Goal: Transaction & Acquisition: Subscribe to service/newsletter

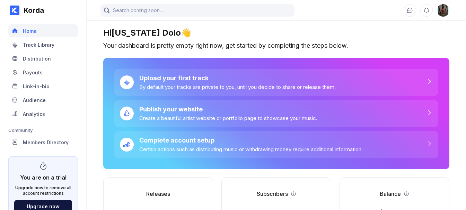
click at [273, 79] on div "Upload your first track" at bounding box center [237, 78] width 196 height 7
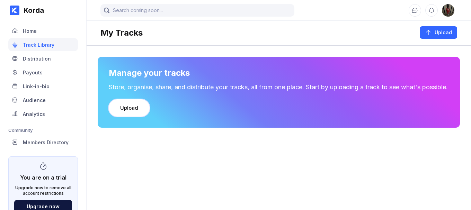
click at [134, 112] on div "Upload" at bounding box center [129, 108] width 18 height 7
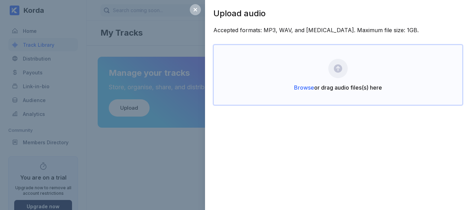
click at [325, 65] on div "Browse or drag audio files(s) here" at bounding box center [338, 75] width 250 height 61
drag, startPoint x: 185, startPoint y: 41, endPoint x: 202, endPoint y: 19, distance: 27.7
click at [190, 37] on div "Upload audio Accepted formats: MP3, WAV, and [MEDICAL_DATA]. Maximum file size:…" at bounding box center [235, 105] width 471 height 210
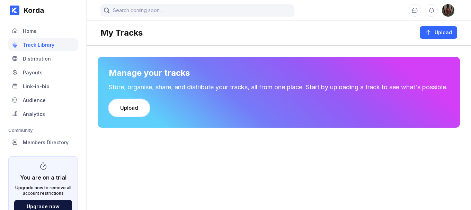
click at [136, 117] on button "Upload" at bounding box center [129, 107] width 41 height 17
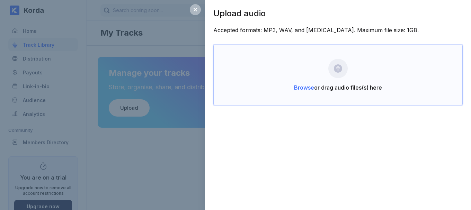
click at [286, 76] on div "Browse or drag audio files(s) here" at bounding box center [338, 75] width 250 height 61
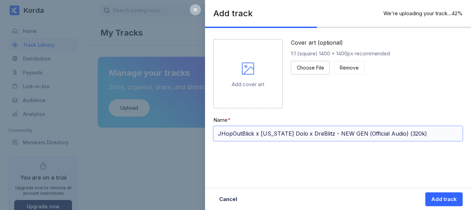
drag, startPoint x: 411, startPoint y: 131, endPoint x: 400, endPoint y: 133, distance: 11.2
click at [400, 133] on input "JHopOutBlick x [US_STATE] Dolo x DreBlitz - NEW GEN (Official Audio) (320k)" at bounding box center [338, 133] width 250 height 15
click at [411, 130] on input "JHopOutBlick x [US_STATE] Dolo x DreBlitz - NEW GEN (Official Audio) (320k)" at bounding box center [338, 133] width 250 height 15
click at [411, 132] on input "JHopOutBlick x [US_STATE] Dolo x DreBlitz - NEW GEN (Official Audio) (320k)" at bounding box center [338, 133] width 250 height 15
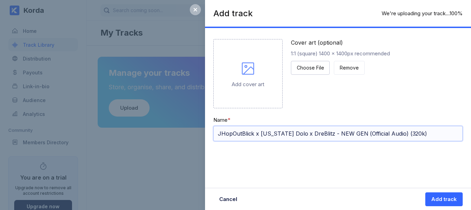
drag, startPoint x: 409, startPoint y: 135, endPoint x: 348, endPoint y: 133, distance: 61.0
click at [348, 133] on input "JHopOutBlick x [US_STATE] Dolo x DreBlitz - NEW GEN (Official Audio) (320k)" at bounding box center [338, 133] width 250 height 15
drag, startPoint x: 323, startPoint y: 134, endPoint x: 184, endPoint y: 120, distance: 139.6
click at [184, 120] on div "Add track Upload complete 100% Add cover art Cover art (optional) 1:1 (square) …" at bounding box center [235, 105] width 471 height 210
type input "JHopOutBlick x [US_STATE] Dolo x DreBlitz - NEW GEN"
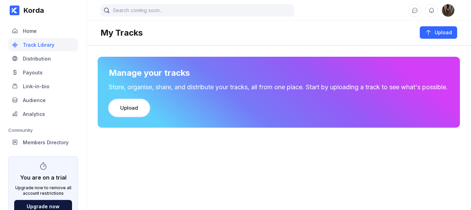
click at [134, 112] on div "Upload" at bounding box center [129, 108] width 18 height 7
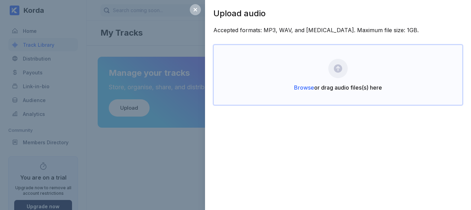
click at [287, 74] on div "Browse or drag audio files(s) here" at bounding box center [338, 75] width 250 height 61
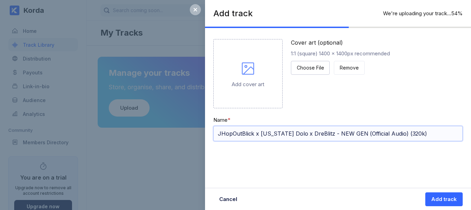
drag, startPoint x: 320, startPoint y: 131, endPoint x: 227, endPoint y: 118, distance: 93.9
click at [227, 118] on div "Name * JHopOutBlick x [US_STATE] Dolo x DreBlitz - NEW GEN (Official Audio) (32…" at bounding box center [338, 129] width 250 height 25
click at [227, 117] on div "Name *" at bounding box center [338, 120] width 250 height 7
click at [320, 131] on input "JHopOutBlick x [US_STATE] Dolo x DreBlitz - NEW GEN (Official Audio) (320k)" at bounding box center [338, 133] width 250 height 15
click at [319, 131] on input "JHopOutBlick x [US_STATE] Dolo x DreBlitz - NEW GEN (Official Audio) (320k)" at bounding box center [338, 133] width 250 height 15
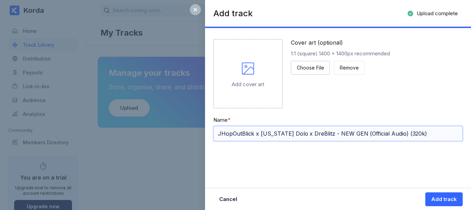
drag, startPoint x: 321, startPoint y: 132, endPoint x: 218, endPoint y: 128, distance: 103.4
click at [218, 128] on input "JHopOutBlick x [US_STATE] Dolo x DreBlitz - NEW GEN (Official Audio) (320k)" at bounding box center [338, 133] width 250 height 15
drag, startPoint x: 291, startPoint y: 132, endPoint x: 245, endPoint y: 129, distance: 46.2
click at [245, 129] on input "NEW GEN (Official Audio) (320k)" at bounding box center [338, 133] width 250 height 15
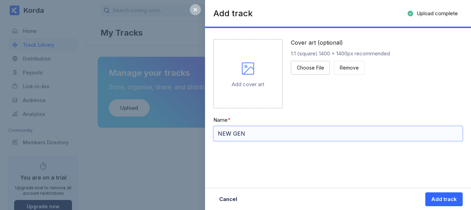
type input "NEW GEN"
click at [305, 92] on div "Cover art (optional) 1:1 (square) 1400 x 1400px recommended Choose File Remove" at bounding box center [340, 73] width 99 height 69
click at [265, 79] on div "Add cover art" at bounding box center [247, 73] width 69 height 69
click at [315, 66] on div "Choose File" at bounding box center [310, 67] width 27 height 7
click at [310, 73] on button "Choose File" at bounding box center [310, 68] width 39 height 14
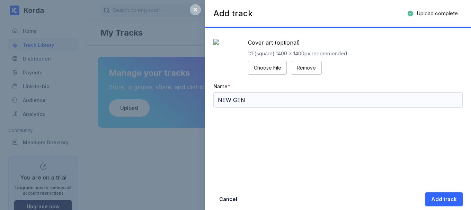
click at [438, 204] on button "Add track" at bounding box center [444, 200] width 37 height 14
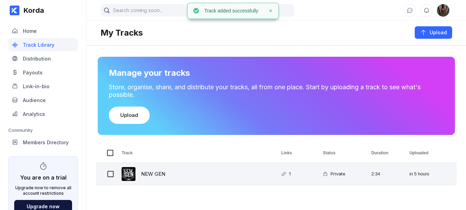
click at [158, 175] on div "NEW GEN" at bounding box center [153, 174] width 24 height 16
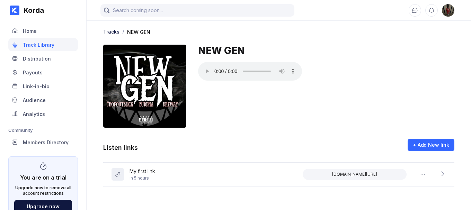
click at [322, 82] on div "NEW GEN" at bounding box center [326, 86] width 256 height 83
click at [440, 175] on icon at bounding box center [442, 174] width 7 height 7
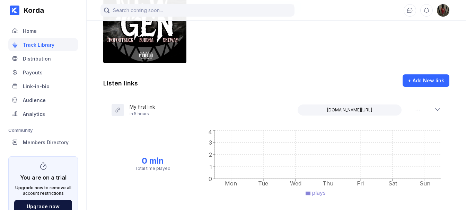
scroll to position [73, 0]
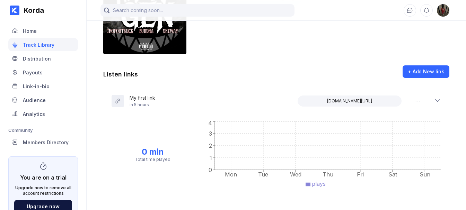
click at [435, 99] on icon at bounding box center [437, 100] width 7 height 7
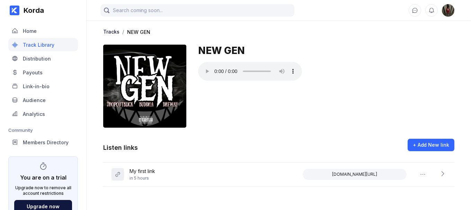
click at [292, 96] on div "NEW GEN" at bounding box center [326, 86] width 256 height 83
drag, startPoint x: 111, startPoint y: 88, endPoint x: 119, endPoint y: 83, distance: 9.5
click at [113, 88] on div at bounding box center [144, 86] width 83 height 83
click at [37, 62] on div "Distribution" at bounding box center [43, 58] width 70 height 13
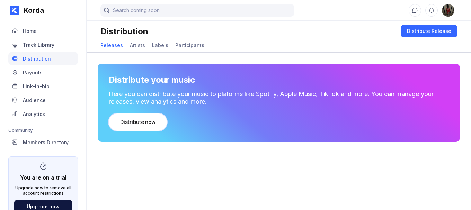
click at [145, 119] on div "Distribute now" at bounding box center [137, 122] width 35 height 7
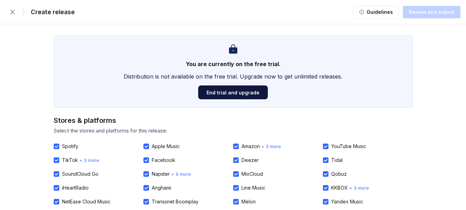
click at [147, 123] on div "Stores & platforms" at bounding box center [233, 120] width 359 height 8
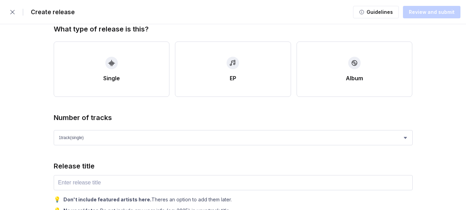
scroll to position [243, 0]
click at [132, 69] on button "Single" at bounding box center [112, 68] width 116 height 55
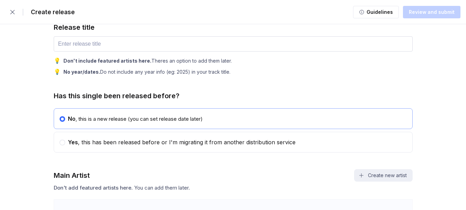
scroll to position [277, 0]
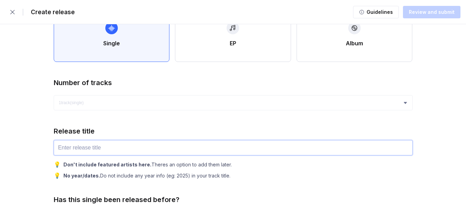
click at [200, 146] on input "text" at bounding box center [233, 147] width 359 height 15
type input "NEW GEN"
click at [154, 127] on div "Release title" at bounding box center [233, 131] width 359 height 8
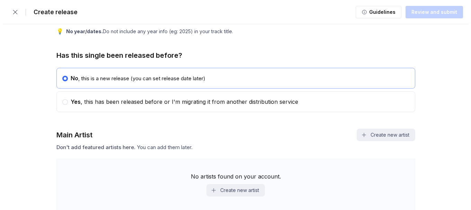
scroll to position [485, 0]
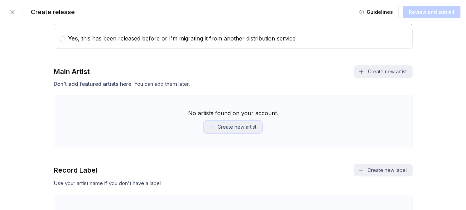
click at [235, 128] on button "Create new artist" at bounding box center [233, 127] width 58 height 12
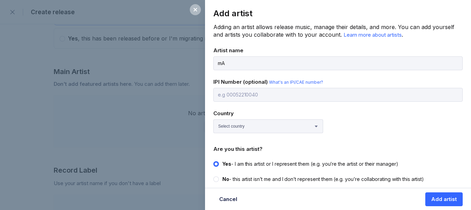
type input "m"
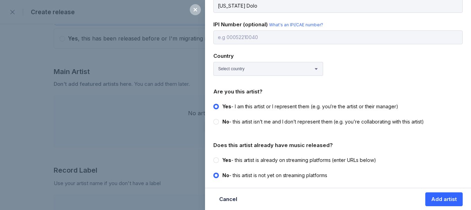
scroll to position [58, 0]
type input "[US_STATE] Dolo"
click at [290, 71] on select "Select country [GEOGRAPHIC_DATA] [GEOGRAPHIC_DATA] [GEOGRAPHIC_DATA] [GEOGRAPHI…" at bounding box center [268, 68] width 110 height 14
select select "VI"
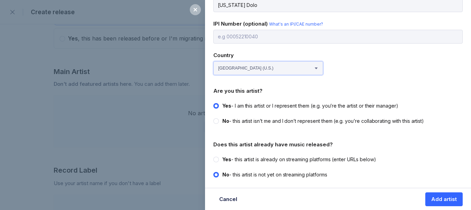
click at [213, 61] on select "Select country [GEOGRAPHIC_DATA] [GEOGRAPHIC_DATA] [GEOGRAPHIC_DATA] [GEOGRAPHI…" at bounding box center [268, 68] width 110 height 14
click at [443, 199] on div "Add artist" at bounding box center [444, 199] width 26 height 7
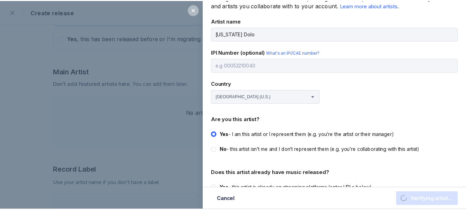
scroll to position [0, 0]
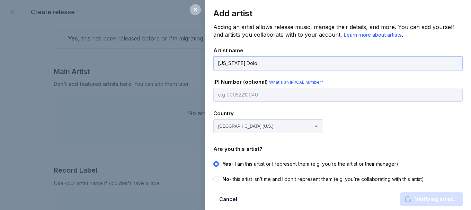
select select
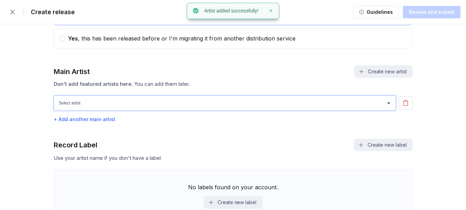
click at [282, 100] on select "[PERSON_NAME] [US_STATE][PERSON_NAME]" at bounding box center [225, 103] width 342 height 15
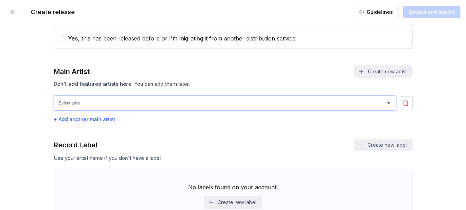
select select "b2603844-d8d3-4a08-8e8f-ec040562263f"
click at [54, 96] on select "[PERSON_NAME] [US_STATE][PERSON_NAME]" at bounding box center [225, 103] width 342 height 15
click at [104, 118] on div "+ Add another main artist" at bounding box center [233, 119] width 359 height 6
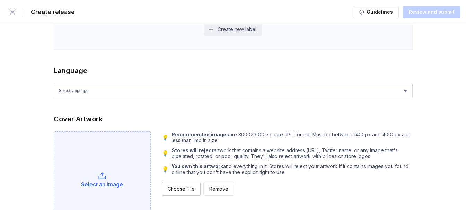
scroll to position [762, 0]
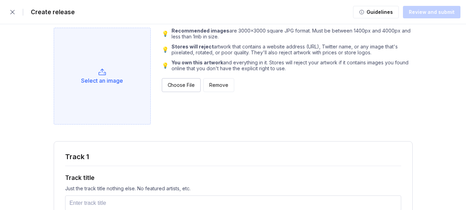
click at [108, 60] on div "Select an image" at bounding box center [102, 76] width 97 height 97
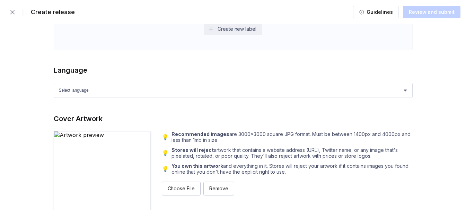
scroll to position [658, 0]
click at [117, 95] on select "Select language Afrikaans Akan Albanian Amharic Arabic Armenian Assamese Azerba…" at bounding box center [233, 90] width 359 height 15
select select "en"
click at [54, 84] on select "Select language Afrikaans Akan Albanian Amharic Arabic Armenian Assamese Azerba…" at bounding box center [233, 90] width 359 height 15
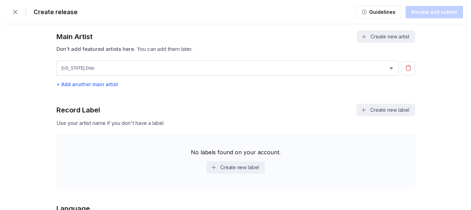
scroll to position [520, 0]
click at [106, 85] on div "+ Add another main artist" at bounding box center [233, 85] width 359 height 6
click at [379, 36] on button "Create new artist" at bounding box center [383, 37] width 58 height 12
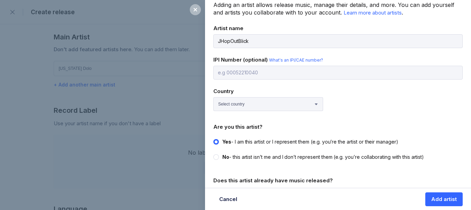
scroll to position [58, 0]
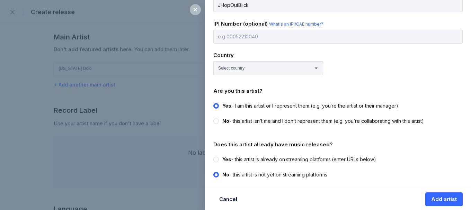
type input "JHopOutBlick"
click at [444, 204] on button "Add artist" at bounding box center [444, 200] width 37 height 14
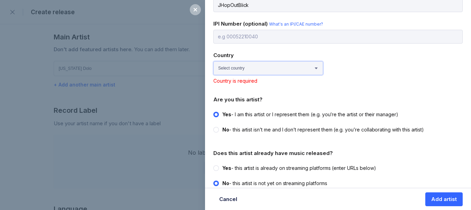
click at [271, 65] on select "Select country [GEOGRAPHIC_DATA] [GEOGRAPHIC_DATA] [GEOGRAPHIC_DATA] [GEOGRAPHI…" at bounding box center [268, 68] width 110 height 14
select select "VI"
click at [213, 61] on select "Select country [GEOGRAPHIC_DATA] [GEOGRAPHIC_DATA] [GEOGRAPHIC_DATA] [GEOGRAPHI…" at bounding box center [268, 68] width 110 height 14
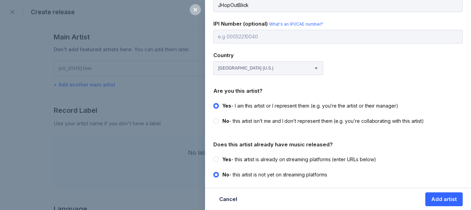
click at [290, 121] on div "No - this artist isn’t me and I don’t represent them (e.g. you’re collaborating…" at bounding box center [323, 121] width 202 height 7
click at [214, 118] on input "No - this artist isn’t me and I don’t represent them (e.g. you’re collaborating…" at bounding box center [213, 118] width 0 height 0
radio input "true"
radio input "false"
click at [314, 157] on div "Yes - this artist is already on streaming platforms (enter URLs below)" at bounding box center [299, 159] width 154 height 7
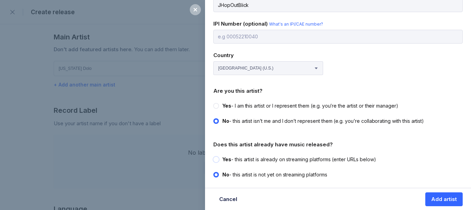
click at [214, 157] on input "Yes - this artist is already on streaming platforms (enter URLs below)" at bounding box center [213, 156] width 0 height 0
radio input "true"
radio input "false"
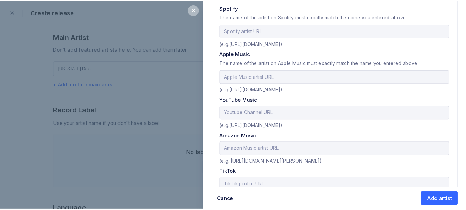
scroll to position [266, 0]
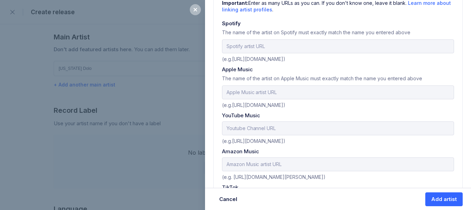
click at [195, 10] on icon at bounding box center [195, 9] width 3 height 3
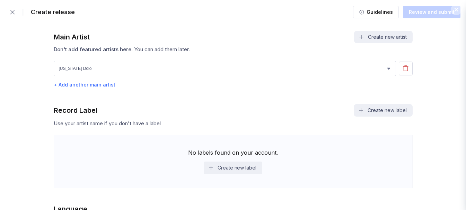
scroll to position [0, 0]
click at [202, 68] on select "[PERSON_NAME] [US_STATE][PERSON_NAME]" at bounding box center [225, 68] width 342 height 15
click at [377, 51] on div "Don't add featured artists here . You can add them later." at bounding box center [233, 49] width 359 height 7
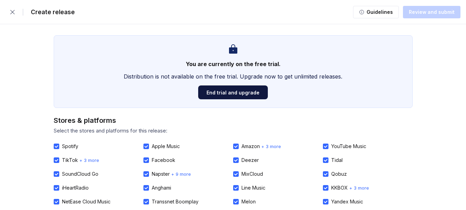
click at [24, 16] on div "| Create release" at bounding box center [40, 12] width 69 height 14
click at [20, 14] on div "| Create release" at bounding box center [40, 12] width 69 height 14
click at [17, 11] on button "button" at bounding box center [13, 12] width 14 height 14
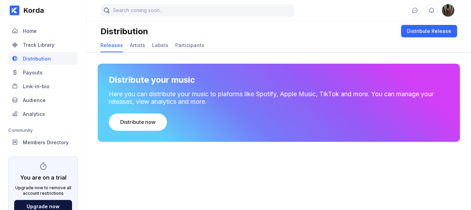
click at [142, 45] on div "Artists" at bounding box center [137, 45] width 15 height 6
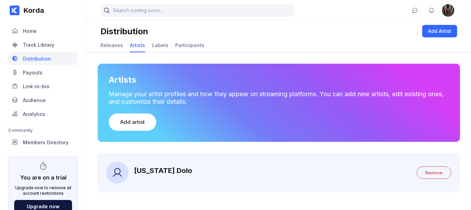
click at [158, 178] on div "[US_STATE] Dolo" at bounding box center [163, 173] width 58 height 12
drag, startPoint x: 125, startPoint y: 173, endPoint x: 279, endPoint y: 162, distance: 154.2
click at [125, 172] on div at bounding box center [117, 173] width 22 height 22
click at [438, 168] on div "[US_STATE] Dolo Remove" at bounding box center [279, 173] width 363 height 40
click at [439, 168] on button "Remove" at bounding box center [434, 173] width 35 height 12
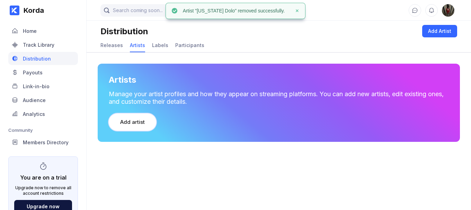
click at [138, 125] on div "Add artist" at bounding box center [132, 122] width 25 height 7
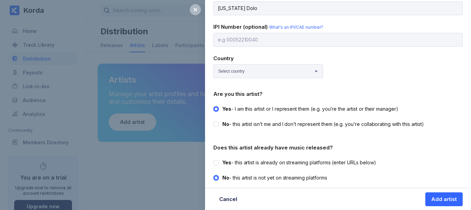
scroll to position [58, 0]
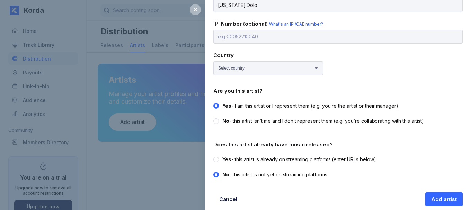
type input "[US_STATE] Dolo"
click at [259, 159] on div "Yes - this artist is already on streaming platforms (enter URLs below)" at bounding box center [299, 159] width 154 height 7
click at [214, 157] on input "Yes - this artist is already on streaming platforms (enter URLs below)" at bounding box center [213, 156] width 0 height 0
radio input "true"
radio input "false"
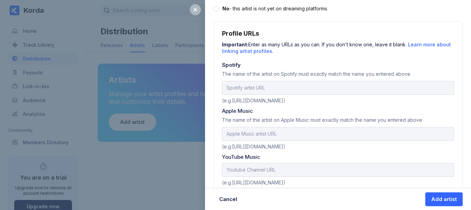
scroll to position [232, 0]
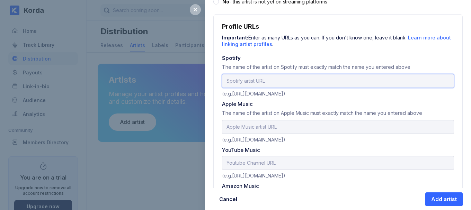
paste input "[URL][DOMAIN_NAME]"
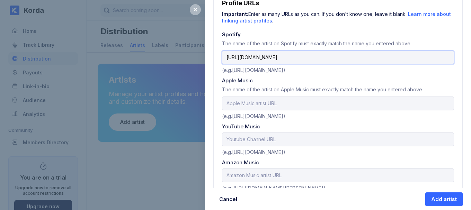
scroll to position [266, 0]
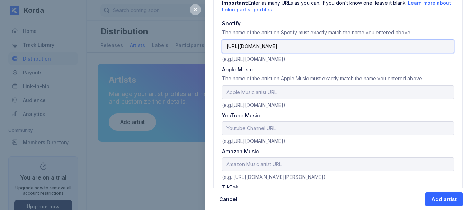
type input "[URL][DOMAIN_NAME]"
paste input "[URL][DOMAIN_NAME][US_STATE]"
type input "[URL][DOMAIN_NAME][US_STATE]"
paste input "[URL][DOMAIN_NAME]"
type input "[URL][DOMAIN_NAME]"
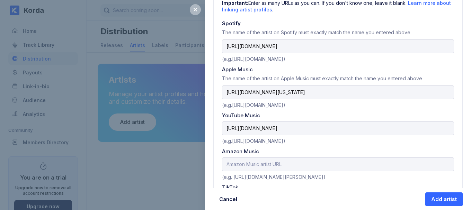
click at [344, 146] on div "Profile URLs Important: Enter as many URLs as you can. If you don't know one, l…" at bounding box center [338, 156] width 250 height 353
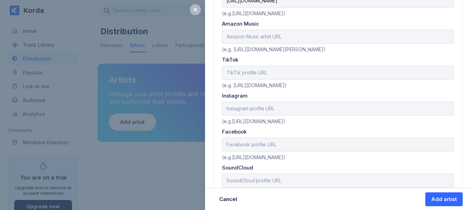
scroll to position [417, 0]
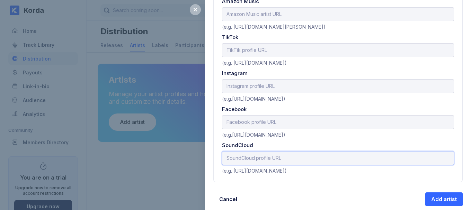
paste input "[URL][DOMAIN_NAME]"
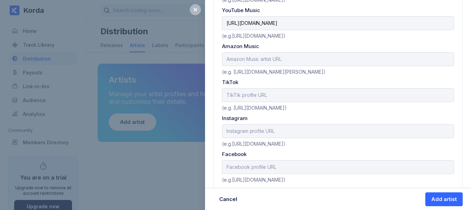
scroll to position [382, 0]
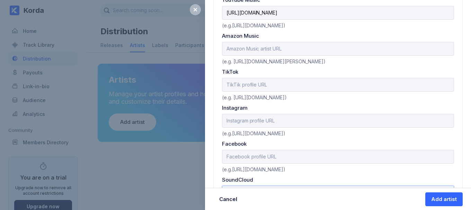
type input "[URL][DOMAIN_NAME]"
click at [307, 124] on input "text" at bounding box center [338, 121] width 232 height 14
click at [307, 124] on input "[DOMAIN_NAME][URL]" at bounding box center [338, 121] width 232 height 14
click at [298, 121] on input "[DOMAIN_NAME][URL]" at bounding box center [338, 121] width 232 height 14
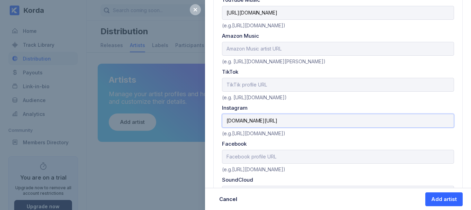
click at [298, 121] on input "[DOMAIN_NAME][URL]" at bounding box center [338, 121] width 232 height 14
type input "[DOMAIN_NAME][URL]"
click at [283, 94] on div "(e.g. [URL][DOMAIN_NAME])" at bounding box center [338, 96] width 232 height 9
drag, startPoint x: 331, startPoint y: 97, endPoint x: 314, endPoint y: 98, distance: 16.7
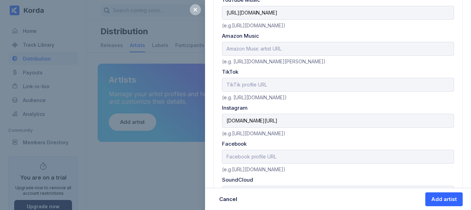
click at [314, 98] on div "(e.g. [URL][DOMAIN_NAME])" at bounding box center [338, 96] width 232 height 9
click at [321, 105] on div "Instagram" at bounding box center [338, 108] width 232 height 7
drag, startPoint x: 235, startPoint y: 97, endPoint x: 240, endPoint y: 98, distance: 5.0
click at [240, 98] on div "(e.g. [URL][DOMAIN_NAME])" at bounding box center [338, 96] width 232 height 9
click at [239, 98] on div "(e.g. [URL][DOMAIN_NAME])" at bounding box center [338, 96] width 232 height 9
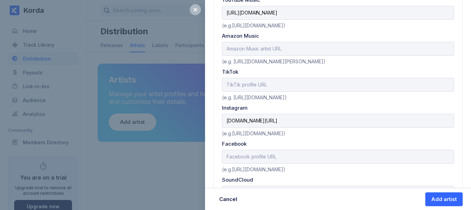
drag, startPoint x: 234, startPoint y: 96, endPoint x: 325, endPoint y: 99, distance: 91.5
click at [325, 99] on div "(e.g. [URL][DOMAIN_NAME])" at bounding box center [338, 96] width 232 height 9
click at [326, 82] on input "[URL][DOMAIN_NAME]" at bounding box center [338, 85] width 232 height 14
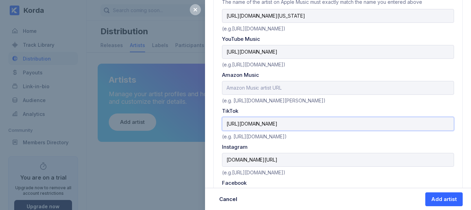
scroll to position [278, 0]
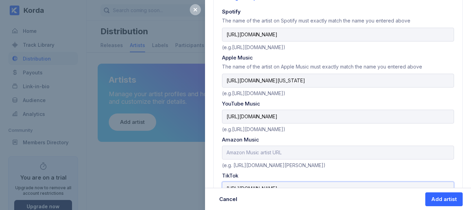
type input "[URL][DOMAIN_NAME]"
click at [414, 96] on div "(e.g.[URL][DOMAIN_NAME])" at bounding box center [338, 92] width 232 height 9
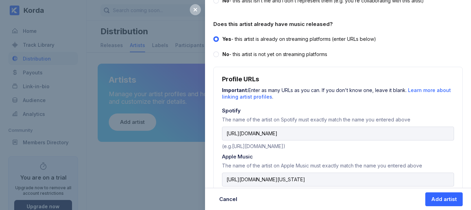
scroll to position [174, 0]
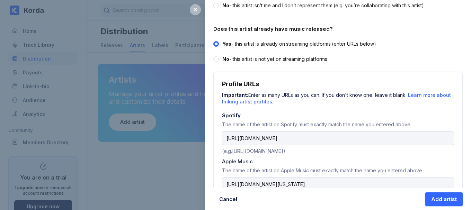
click at [454, 202] on div "Add artist" at bounding box center [444, 199] width 26 height 7
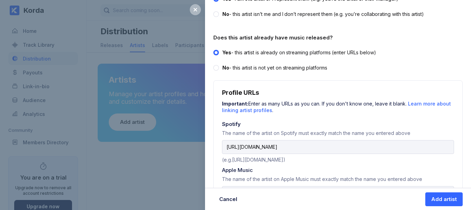
scroll to position [21, 0]
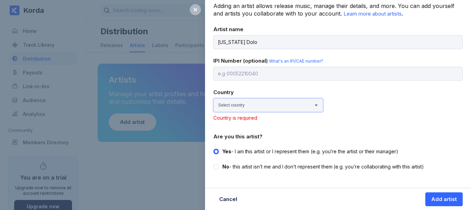
click at [291, 105] on select "Select country [GEOGRAPHIC_DATA] [GEOGRAPHIC_DATA] [GEOGRAPHIC_DATA] [GEOGRAPHI…" at bounding box center [268, 105] width 110 height 14
select select "VI"
click at [213, 98] on select "Select country [GEOGRAPHIC_DATA] [GEOGRAPHIC_DATA] [GEOGRAPHIC_DATA] [GEOGRAPHI…" at bounding box center [268, 105] width 110 height 14
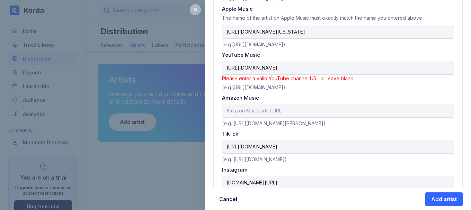
scroll to position [368, 0]
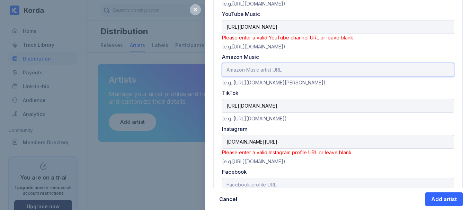
paste input "[URL][DOMAIN_NAME][US_STATE]"
type input "[URL][DOMAIN_NAME][US_STATE]"
click at [386, 90] on div "TikTok" at bounding box center [338, 93] width 232 height 7
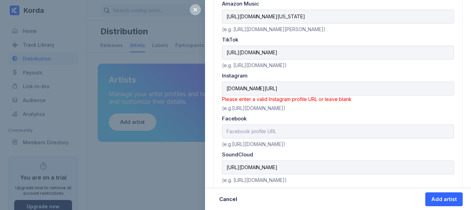
scroll to position [430, 0]
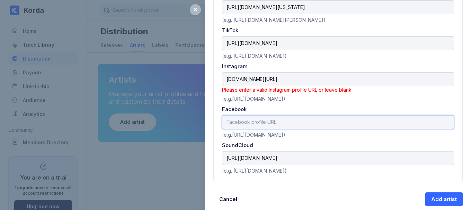
paste input "[URL][DOMAIN_NAME]"
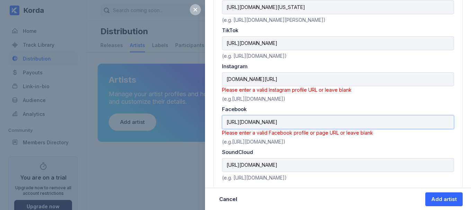
drag, startPoint x: 377, startPoint y: 123, endPoint x: 290, endPoint y: 116, distance: 87.2
click at [290, 116] on input "[URL][DOMAIN_NAME]" at bounding box center [338, 122] width 232 height 14
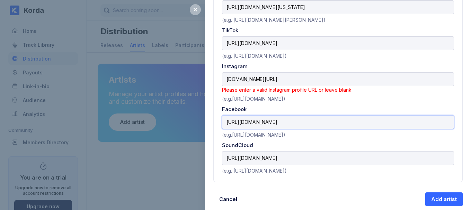
click at [294, 117] on input "[URL][DOMAIN_NAME]" at bounding box center [338, 122] width 232 height 14
click at [303, 120] on input "[URL][DOMAIN_NAME]" at bounding box center [338, 122] width 232 height 14
drag, startPoint x: 337, startPoint y: 123, endPoint x: 224, endPoint y: 122, distance: 113.0
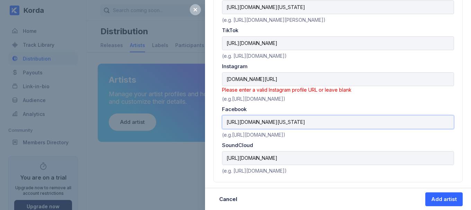
click at [224, 122] on input "[URL][DOMAIN_NAME][US_STATE]" at bounding box center [338, 122] width 232 height 14
click at [308, 119] on input "[URL][DOMAIN_NAME][US_STATE]" at bounding box center [338, 122] width 232 height 14
click at [306, 120] on input "[URL][DOMAIN_NAME][US_STATE]" at bounding box center [338, 122] width 232 height 14
drag, startPoint x: 339, startPoint y: 124, endPoint x: 292, endPoint y: 125, distance: 47.5
click at [292, 125] on input "[URL][DOMAIN_NAME]" at bounding box center [338, 122] width 232 height 14
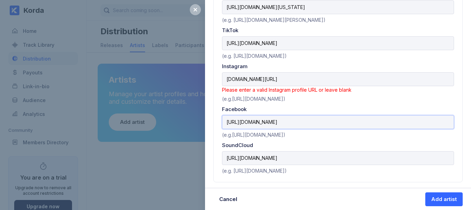
click at [257, 124] on input "[URL][DOMAIN_NAME]" at bounding box center [338, 122] width 232 height 14
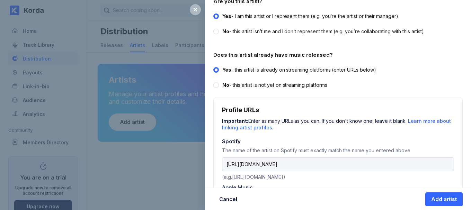
drag, startPoint x: 257, startPoint y: 124, endPoint x: 428, endPoint y: -17, distance: 221.1
click at [428, 0] on html "We care about your privacy 🍪 We use cookies to enhance your browsing experience…" at bounding box center [235, 105] width 471 height 210
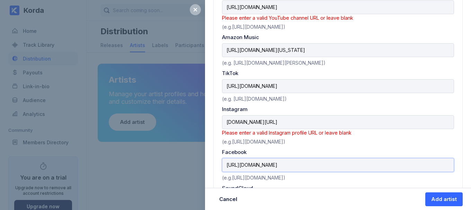
scroll to position [425, 0]
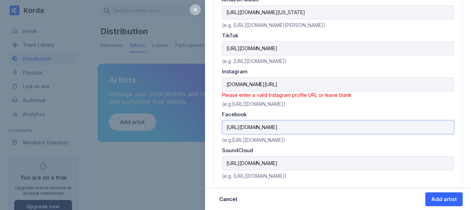
type input "[URL][DOMAIN_NAME]"
drag, startPoint x: 326, startPoint y: 125, endPoint x: 225, endPoint y: 126, distance: 101.5
click at [225, 126] on input "[URL][DOMAIN_NAME]" at bounding box center [338, 128] width 232 height 14
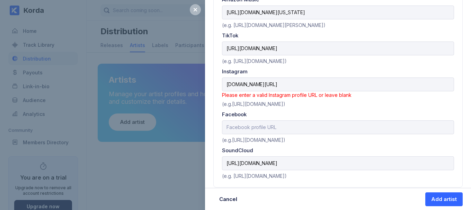
click at [327, 143] on div "(e.g.[URL][DOMAIN_NAME])" at bounding box center [338, 138] width 232 height 9
click at [448, 203] on div "Add artist" at bounding box center [444, 199] width 26 height 7
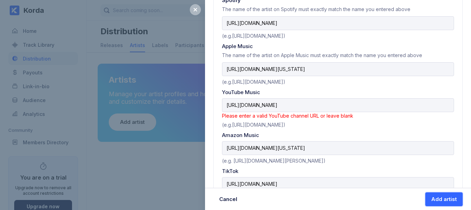
click at [438, 196] on div "Add artist" at bounding box center [444, 199] width 26 height 7
click at [292, 105] on input "[URL][DOMAIN_NAME]" at bounding box center [338, 105] width 232 height 14
click at [451, 200] on div "Add artist" at bounding box center [444, 199] width 26 height 7
click at [372, 133] on div "Amazon Music" at bounding box center [338, 135] width 232 height 7
click at [445, 204] on button "Add artist" at bounding box center [444, 200] width 37 height 14
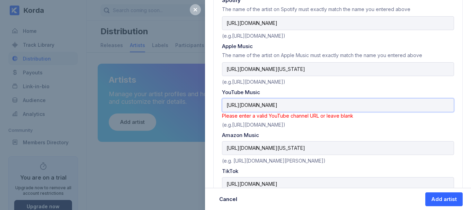
drag, startPoint x: 356, startPoint y: 106, endPoint x: 294, endPoint y: 103, distance: 62.2
click at [294, 103] on input "[URL][DOMAIN_NAME]" at bounding box center [338, 105] width 232 height 14
type input "[URL][DOMAIN_NAME]"
click at [449, 200] on div "Add artist" at bounding box center [444, 199] width 26 height 7
click at [333, 101] on input "[URL][DOMAIN_NAME]" at bounding box center [338, 105] width 232 height 14
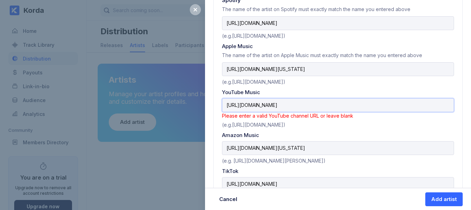
click at [334, 100] on input "[URL][DOMAIN_NAME]" at bounding box center [338, 105] width 232 height 14
click at [334, 99] on input "[URL][DOMAIN_NAME]" at bounding box center [338, 105] width 232 height 14
click at [333, 104] on input "[URL][DOMAIN_NAME]" at bounding box center [338, 105] width 232 height 14
click at [333, 105] on input "[URL][DOMAIN_NAME]" at bounding box center [338, 105] width 232 height 14
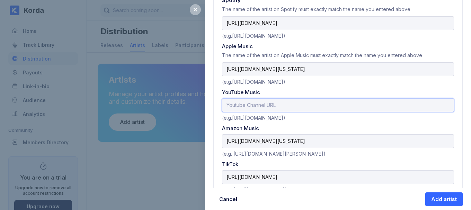
paste input "[URL][DOMAIN_NAME]"
type input "[URL][DOMAIN_NAME]"
click at [454, 198] on div "Add artist" at bounding box center [444, 199] width 26 height 7
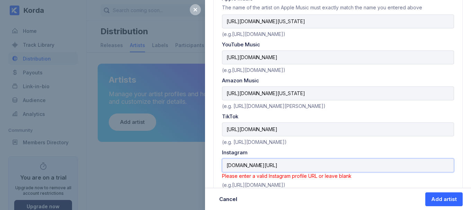
scroll to position [423, 0]
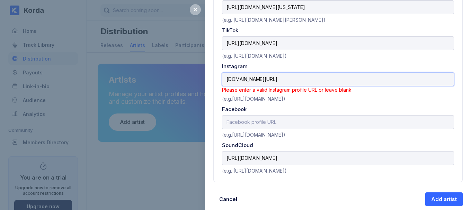
click at [226, 77] on input "[DOMAIN_NAME][URL]" at bounding box center [338, 79] width 232 height 14
drag, startPoint x: 243, startPoint y: 43, endPoint x: 225, endPoint y: 44, distance: 17.7
click at [225, 44] on input "[URL][DOMAIN_NAME]" at bounding box center [338, 43] width 232 height 14
type input "[DOMAIN_NAME][URL]"
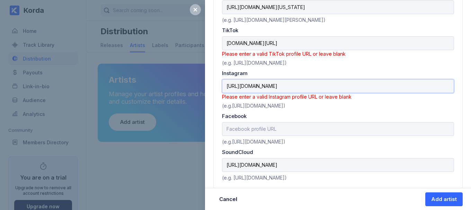
type input "[URL][DOMAIN_NAME]"
click at [227, 44] on input "[DOMAIN_NAME][URL]" at bounding box center [338, 43] width 232 height 14
paste input "https://"
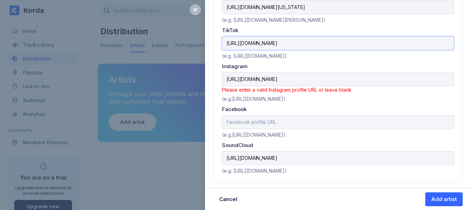
type input "[URL][DOMAIN_NAME]"
click at [456, 198] on div "Add artist" at bounding box center [444, 199] width 26 height 7
click at [377, 98] on div "(e.g.[URL][DOMAIN_NAME])" at bounding box center [338, 97] width 232 height 9
click at [243, 77] on input "[URL][DOMAIN_NAME]" at bounding box center [338, 79] width 232 height 14
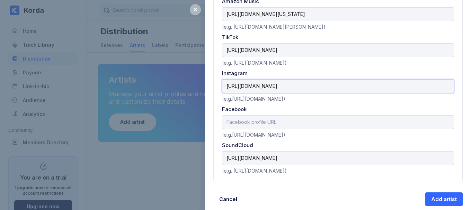
type input "[URL][DOMAIN_NAME]"
click at [442, 200] on div "Add artist" at bounding box center [444, 199] width 26 height 7
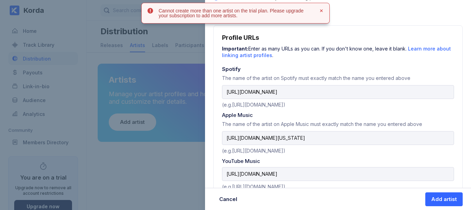
scroll to position [209, 0]
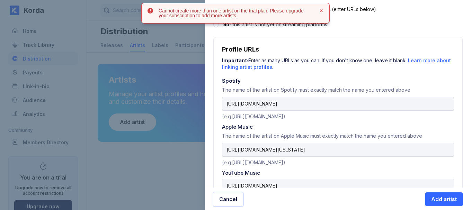
click at [236, 199] on div "Cancel" at bounding box center [228, 199] width 18 height 7
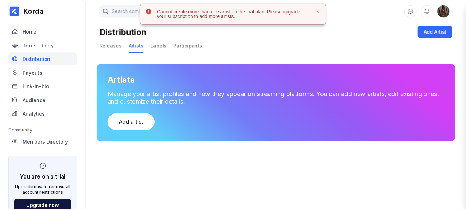
scroll to position [0, 0]
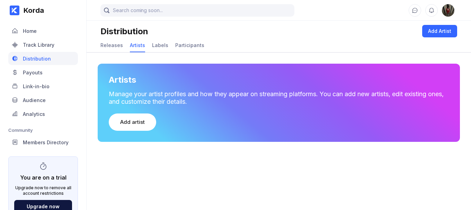
click at [142, 44] on div "Artists" at bounding box center [137, 45] width 15 height 6
click at [153, 48] on div "Labels" at bounding box center [160, 45] width 16 height 6
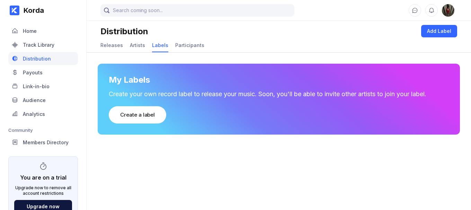
click at [132, 43] on div "Artists" at bounding box center [137, 45] width 15 height 6
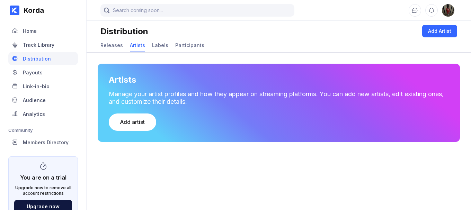
click at [119, 41] on div "Releases" at bounding box center [112, 45] width 23 height 13
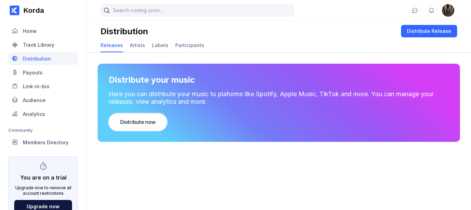
click at [161, 116] on button "Distribute now" at bounding box center [138, 122] width 58 height 17
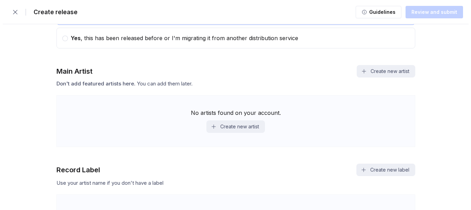
scroll to position [485, 0]
click at [254, 127] on button "Create new artist" at bounding box center [233, 127] width 58 height 12
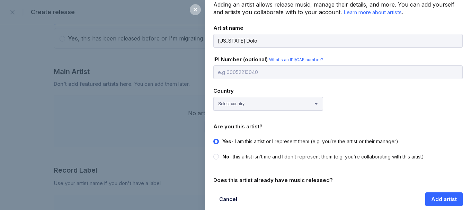
scroll to position [35, 0]
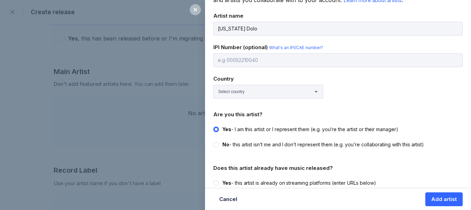
type input "[US_STATE] Dolo"
click at [291, 94] on select "Select country [GEOGRAPHIC_DATA] [GEOGRAPHIC_DATA] [GEOGRAPHIC_DATA] [GEOGRAPHI…" at bounding box center [268, 92] width 110 height 14
select select "VI"
click at [213, 85] on select "Select country [GEOGRAPHIC_DATA] [GEOGRAPHIC_DATA] [GEOGRAPHIC_DATA] [GEOGRAPHI…" at bounding box center [268, 92] width 110 height 14
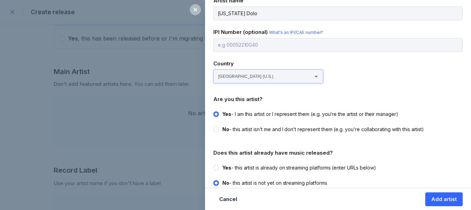
scroll to position [58, 0]
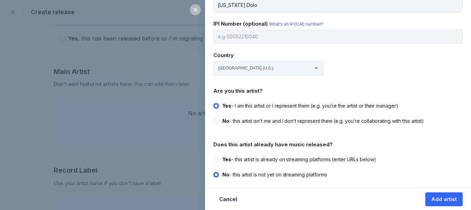
click at [320, 158] on div "Yes - this artist is already on streaming platforms (enter URLs below)" at bounding box center [299, 159] width 154 height 7
click at [214, 157] on input "Yes - this artist is already on streaming platforms (enter URLs below)" at bounding box center [213, 156] width 0 height 0
radio input "true"
radio input "false"
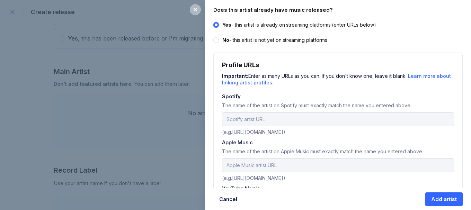
scroll to position [197, 0]
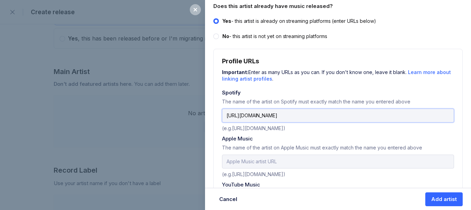
type input "[URL][DOMAIN_NAME]"
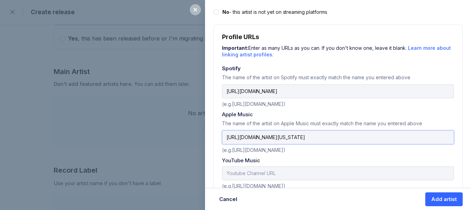
scroll to position [266, 0]
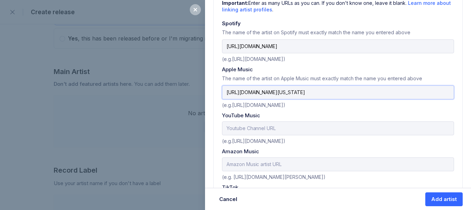
type input "[URL][DOMAIN_NAME][US_STATE]"
click at [334, 116] on div "YouTube Music" at bounding box center [338, 115] width 232 height 7
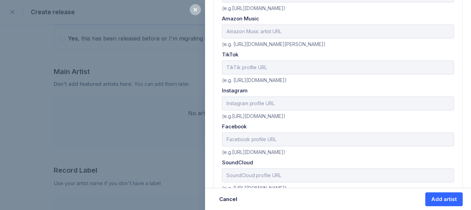
scroll to position [405, 0]
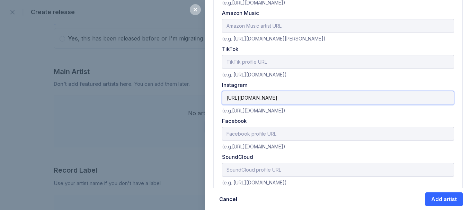
type input "[URL][DOMAIN_NAME]"
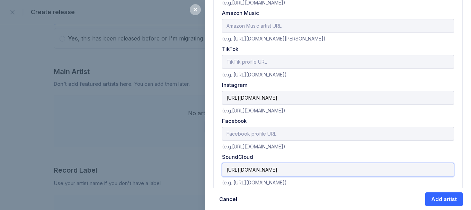
type input "[URL][DOMAIN_NAME]"
click at [459, 199] on button "Add artist" at bounding box center [444, 200] width 37 height 14
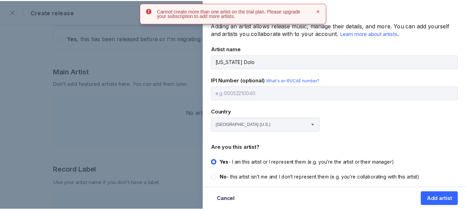
scroll to position [0, 0]
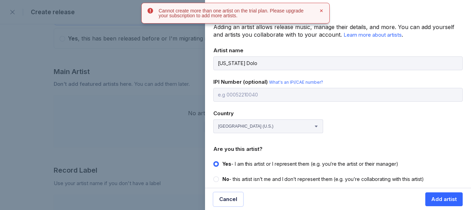
click at [225, 200] on div "Cancel" at bounding box center [228, 199] width 18 height 7
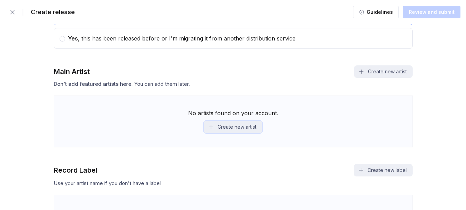
click at [252, 126] on button "Create new artist" at bounding box center [233, 127] width 58 height 12
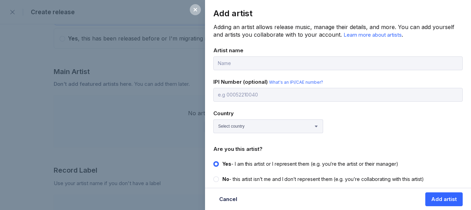
click at [180, 127] on div "Add artist Adding an artist allows release music, manage their details, and mor…" at bounding box center [235, 105] width 471 height 210
click at [199, 10] on div at bounding box center [195, 9] width 11 height 11
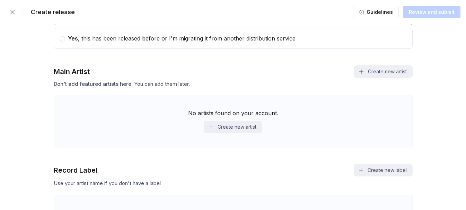
click at [18, 11] on button "button" at bounding box center [13, 12] width 14 height 14
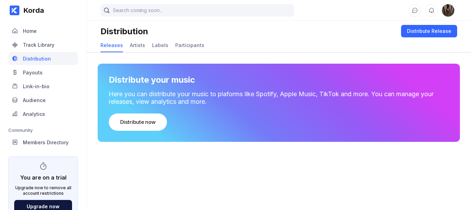
click at [443, 12] on img at bounding box center [448, 10] width 12 height 12
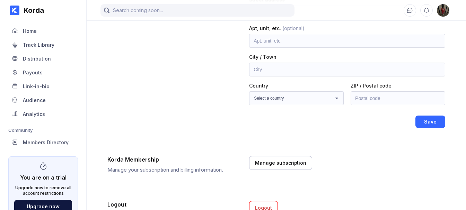
scroll to position [138, 0]
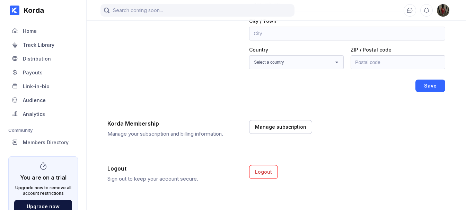
click at [46, 68] on div "Payouts" at bounding box center [43, 72] width 70 height 13
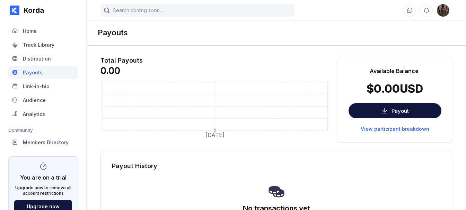
click at [60, 56] on div "Distribution" at bounding box center [43, 58] width 70 height 13
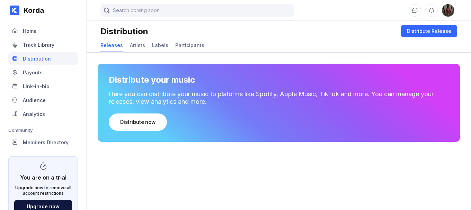
click at [139, 44] on div "Artists" at bounding box center [137, 45] width 15 height 6
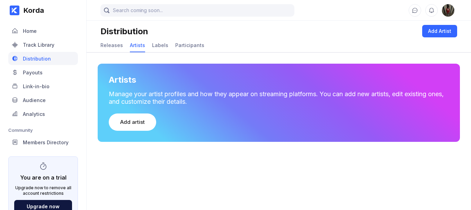
click at [59, 47] on div "Track Library" at bounding box center [43, 44] width 70 height 13
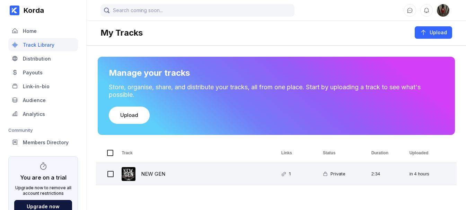
click at [331, 175] on div "Private" at bounding box center [337, 174] width 18 height 16
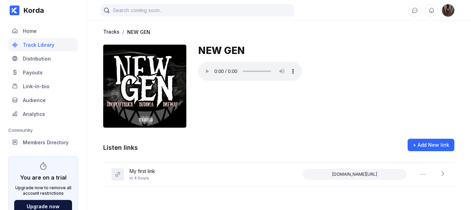
click at [46, 62] on div "Distribution" at bounding box center [43, 58] width 70 height 13
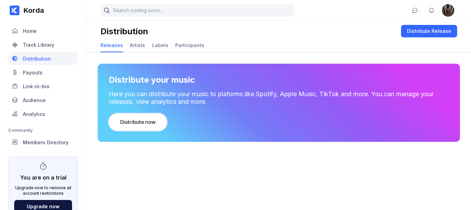
click at [131, 121] on div "Distribute now" at bounding box center [137, 122] width 35 height 7
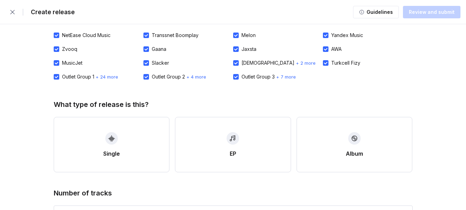
scroll to position [173, 0]
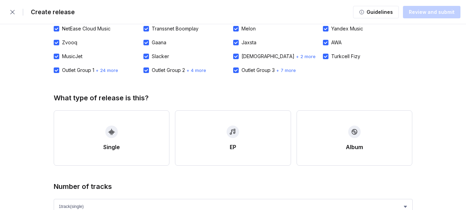
click at [138, 126] on button "Single" at bounding box center [112, 138] width 116 height 55
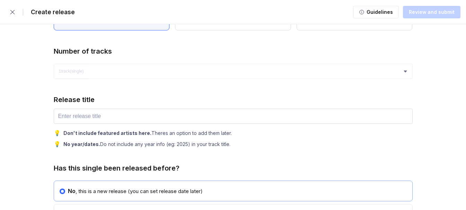
scroll to position [312, 0]
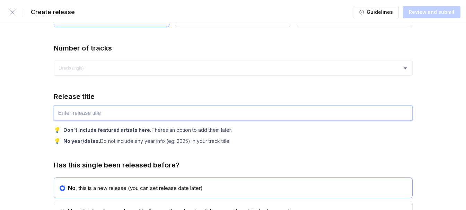
click at [172, 117] on input "text" at bounding box center [233, 113] width 359 height 15
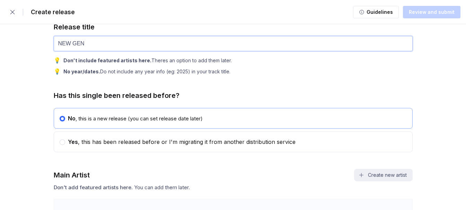
scroll to position [381, 0]
type input "NEW GEN"
click at [269, 142] on div "Yes , this has been released before or I'm migrating it from another distributi…" at bounding box center [180, 142] width 230 height 7
radio input "false"
radio input "true"
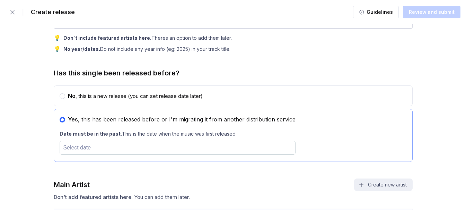
scroll to position [416, 0]
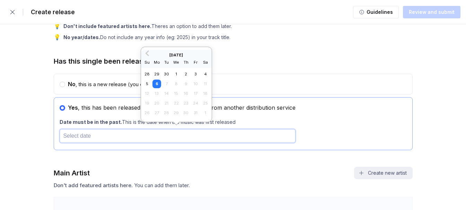
click at [221, 134] on input "text" at bounding box center [178, 136] width 236 height 14
click at [151, 54] on button "Previous Month" at bounding box center [147, 53] width 11 height 11
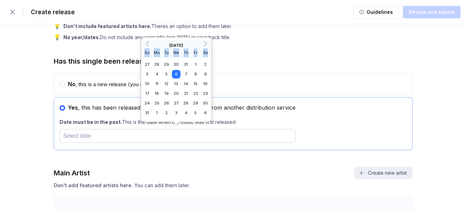
click at [151, 54] on div "Su" at bounding box center [147, 53] width 9 height 9
click at [148, 42] on span "Previous Month" at bounding box center [148, 44] width 0 height 8
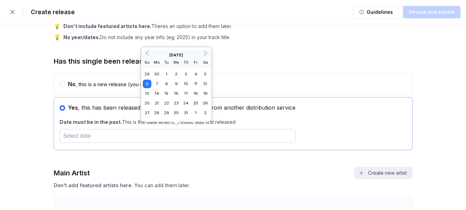
click at [168, 52] on div "[DATE] Su Mo Tu We Th Fr Sa" at bounding box center [176, 59] width 71 height 18
click at [189, 75] on div "3" at bounding box center [186, 74] width 9 height 9
type input "[DATE]"
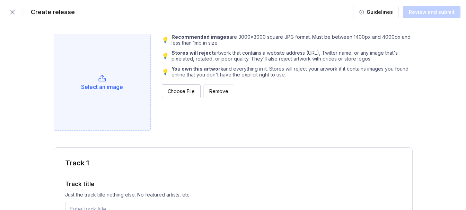
scroll to position [832, 0]
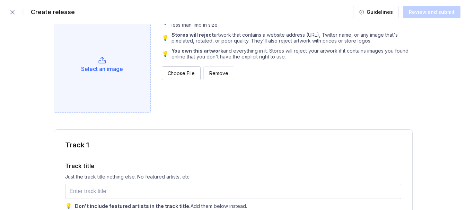
click at [119, 76] on div "Select an image" at bounding box center [102, 64] width 97 height 97
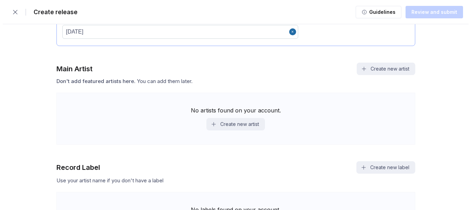
scroll to position [520, 0]
click at [232, 124] on button "Create new artist" at bounding box center [233, 125] width 58 height 12
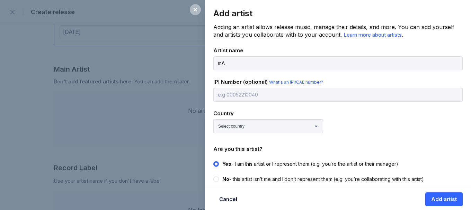
type input "m"
type input "[US_STATE] Dolo"
click at [363, 131] on div "Country Select country [GEOGRAPHIC_DATA] [GEOGRAPHIC_DATA] [GEOGRAPHIC_DATA] [G…" at bounding box center [338, 121] width 250 height 23
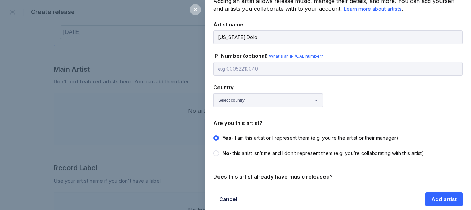
scroll to position [58, 0]
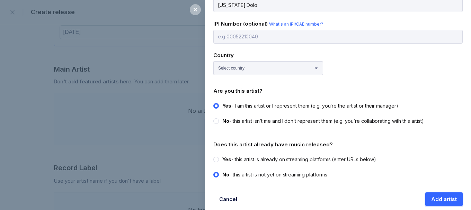
click at [435, 199] on div "Add artist" at bounding box center [444, 199] width 26 height 7
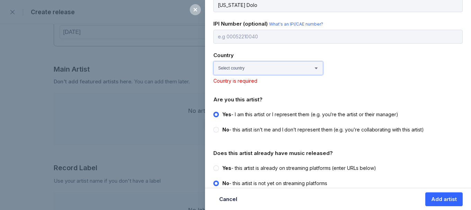
click at [286, 67] on select "Select country [GEOGRAPHIC_DATA] [GEOGRAPHIC_DATA] [GEOGRAPHIC_DATA] [GEOGRAPHI…" at bounding box center [268, 68] width 110 height 14
select select "VI"
click at [213, 61] on select "Select country [GEOGRAPHIC_DATA] [GEOGRAPHIC_DATA] [GEOGRAPHIC_DATA] [GEOGRAPHI…" at bounding box center [268, 68] width 110 height 14
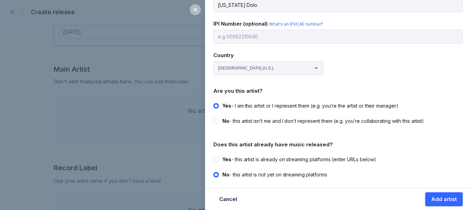
click at [436, 199] on div "Add artist" at bounding box center [444, 199] width 26 height 7
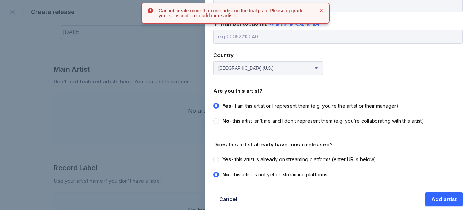
click at [444, 196] on div "Add artist" at bounding box center [444, 199] width 26 height 7
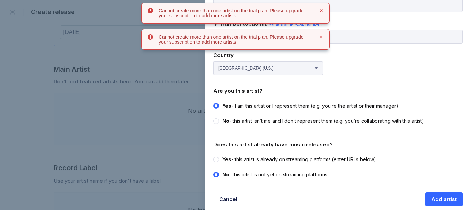
click at [283, 29] on div "Cannot create more than one artist on the trial plan. Please upgrade your subsc…" at bounding box center [235, 39] width 189 height 21
click at [280, 40] on h4 "Cannot create more than one artist on the trial plan. Please upgrade your subsc…" at bounding box center [234, 40] width 150 height 10
click at [160, 77] on div "Add artist Adding an artist allows release music, manage their details, and mor…" at bounding box center [235, 105] width 471 height 210
click at [321, 38] on icon at bounding box center [321, 37] width 3 height 3
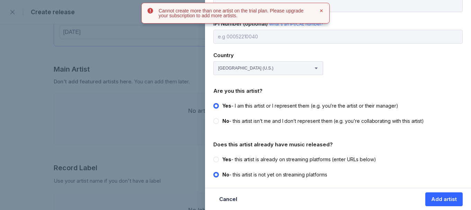
click at [323, 7] on div "Cannot create more than one artist on the trial plan. Please upgrade your subsc…" at bounding box center [235, 13] width 189 height 21
click at [323, 7] on button at bounding box center [321, 11] width 8 height 8
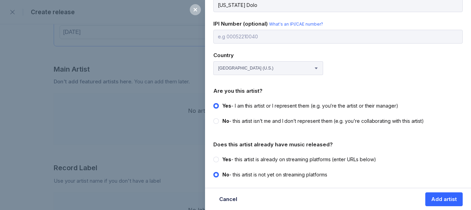
click at [138, 23] on div "Add artist Adding an artist allows release music, manage their details, and mor…" at bounding box center [235, 105] width 471 height 210
